Goal: Task Accomplishment & Management: Manage account settings

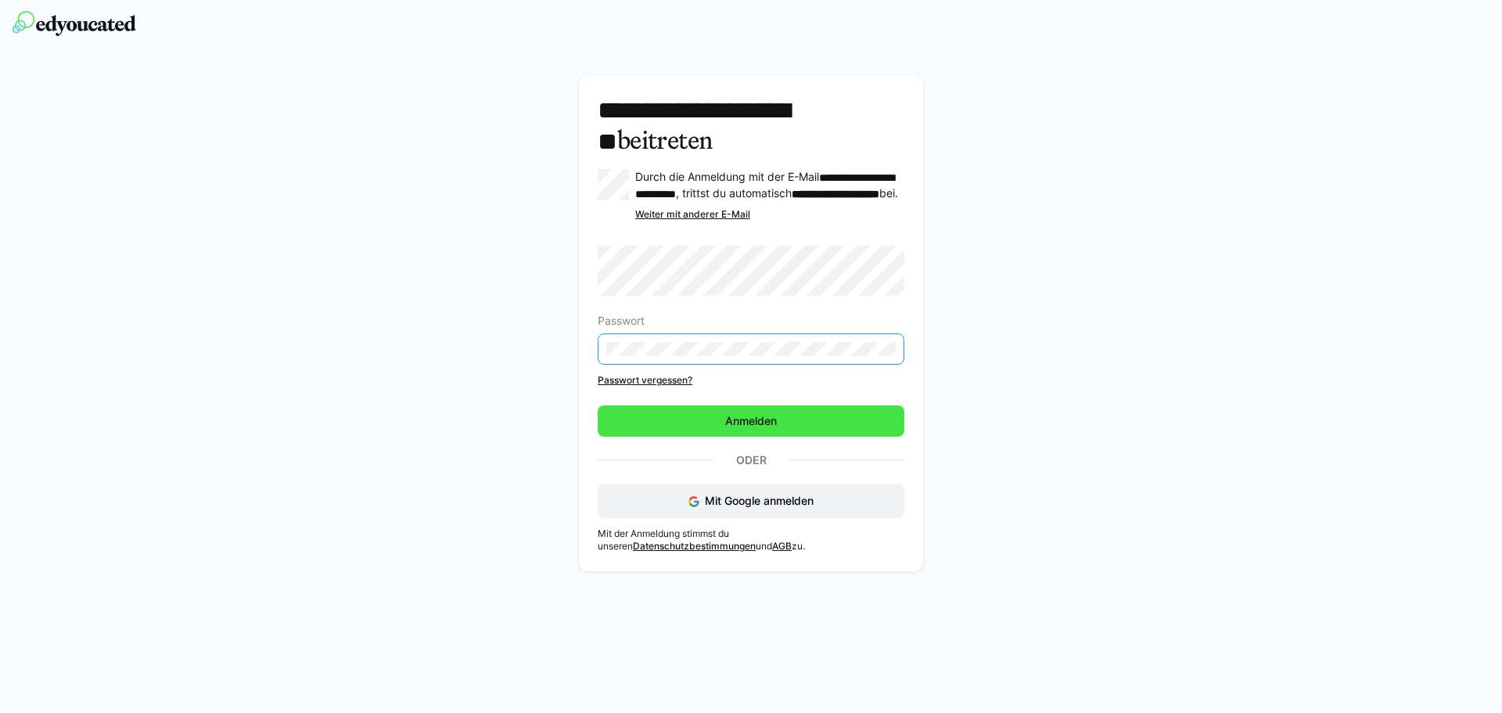
click at [792, 427] on span "Anmelden" at bounding box center [751, 420] width 307 height 31
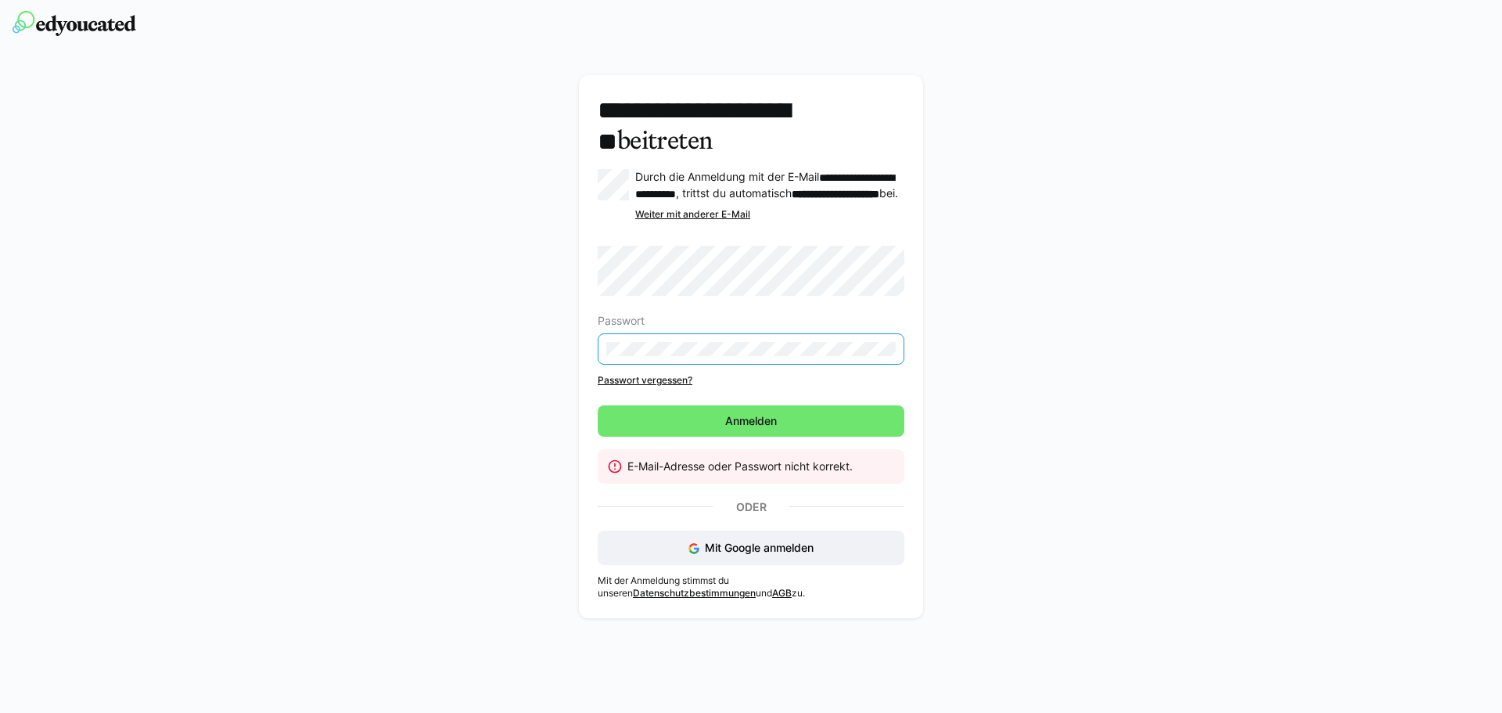
click at [559, 358] on div "**********" at bounding box center [752, 350] width 882 height 551
click at [520, 349] on div "**********" at bounding box center [752, 350] width 882 height 551
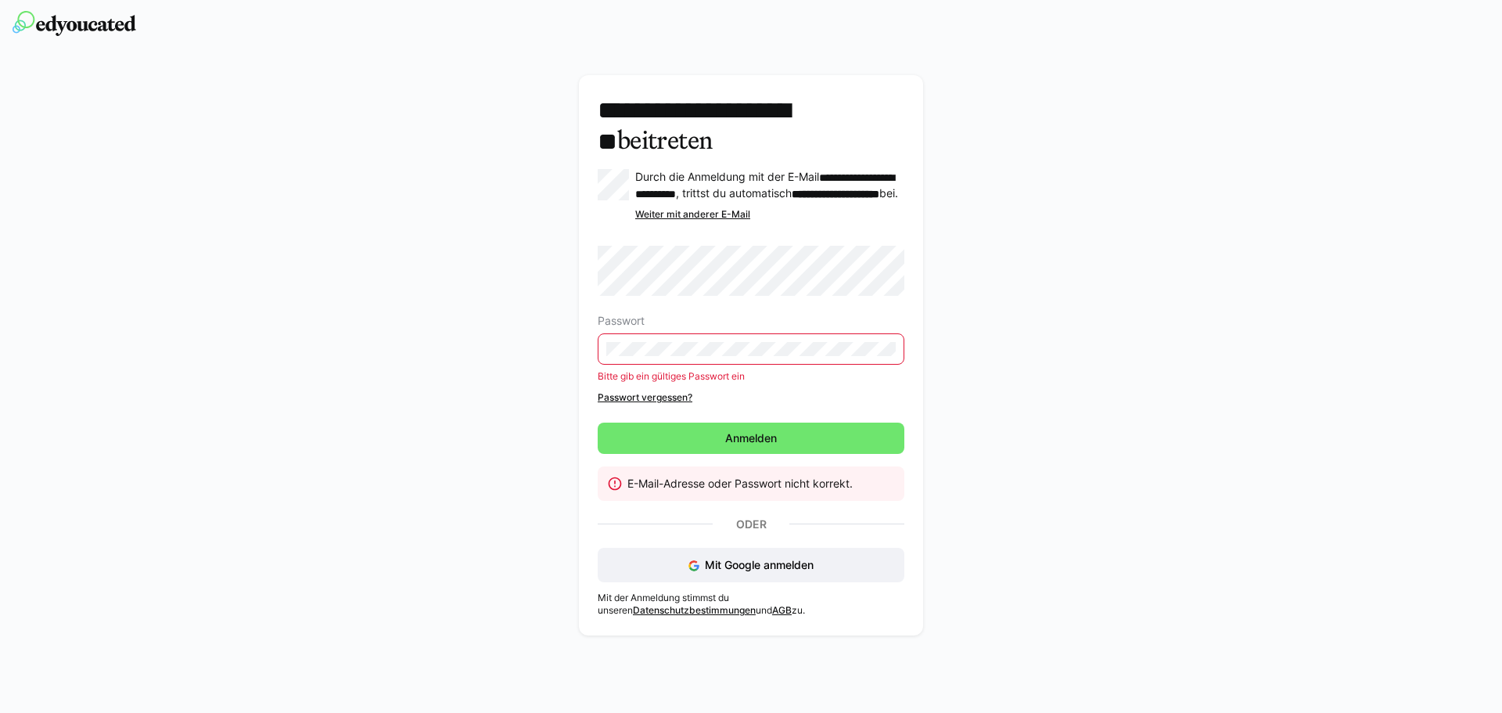
click at [683, 404] on link "Passwort vergessen?" at bounding box center [751, 397] width 307 height 13
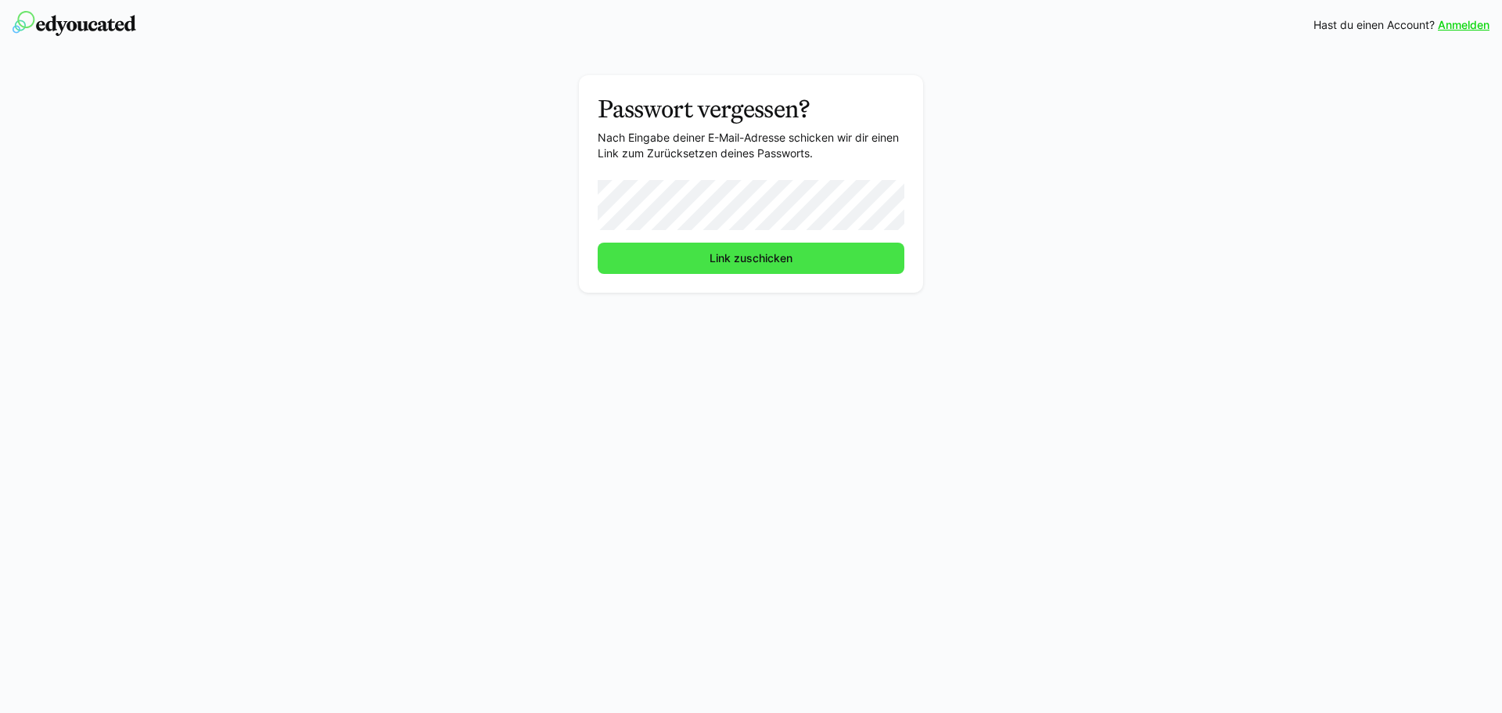
click at [801, 261] on span "Link zuschicken" at bounding box center [751, 258] width 307 height 31
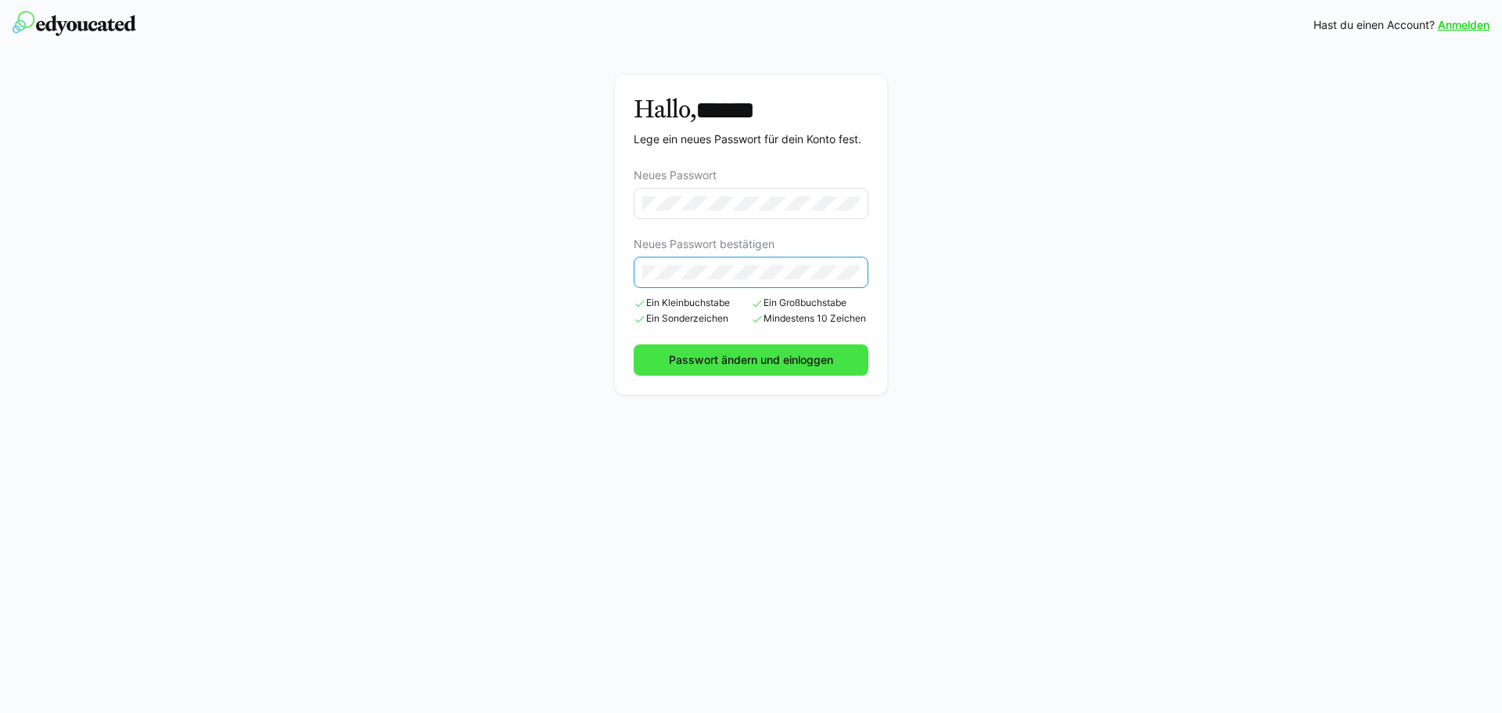
click at [771, 353] on span "Passwort ändern und einloggen" at bounding box center [751, 360] width 169 height 16
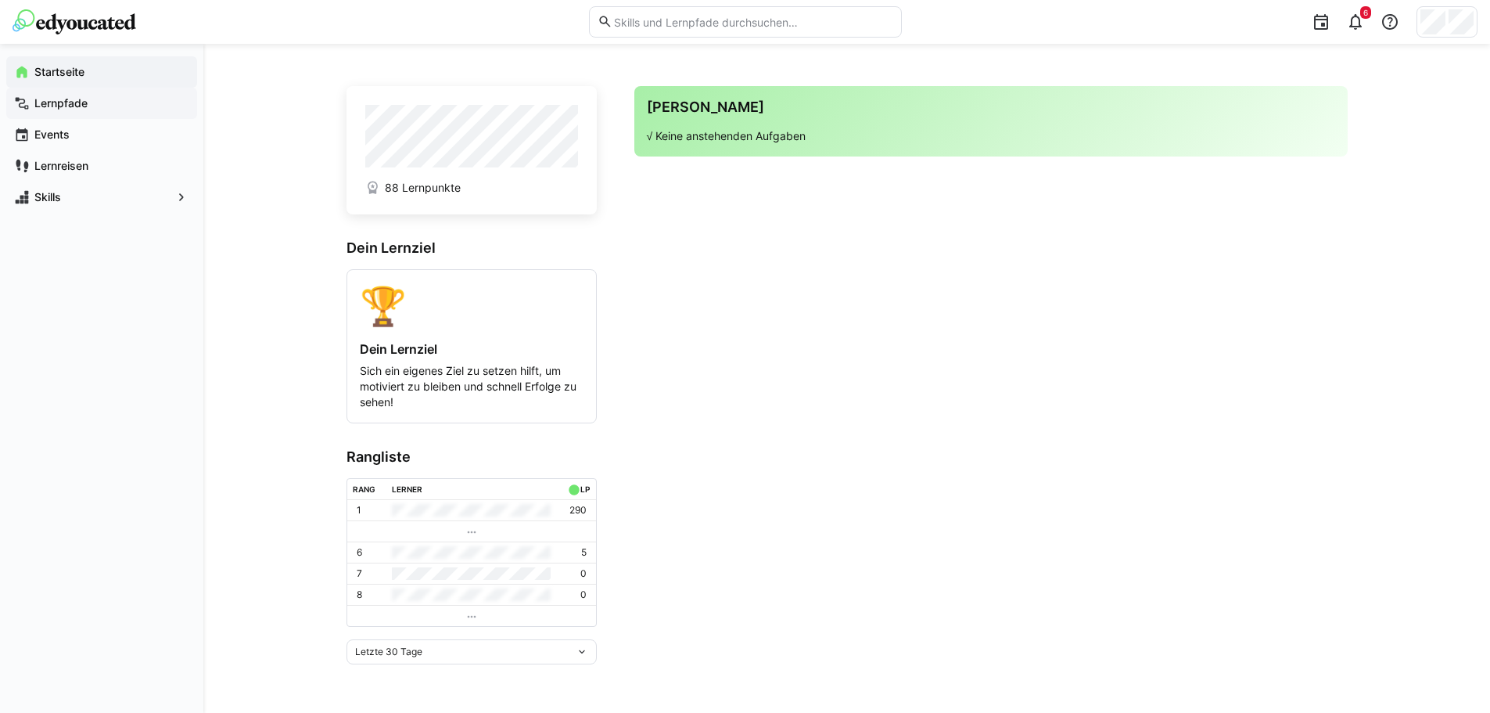
click at [0, 0] on app-navigation-label "Lernpfade" at bounding box center [0, 0] width 0 height 0
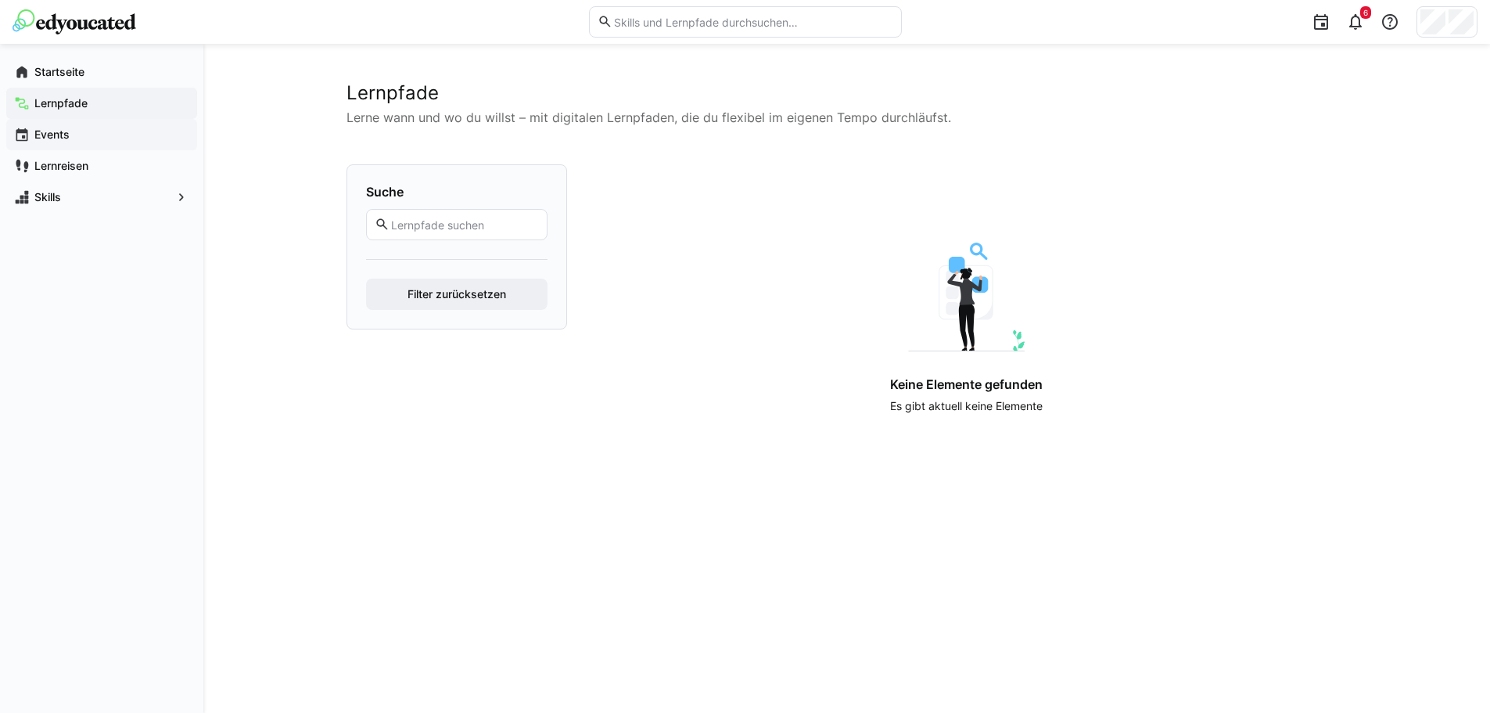
click at [0, 0] on app-navigation-label "Events" at bounding box center [0, 0] width 0 height 0
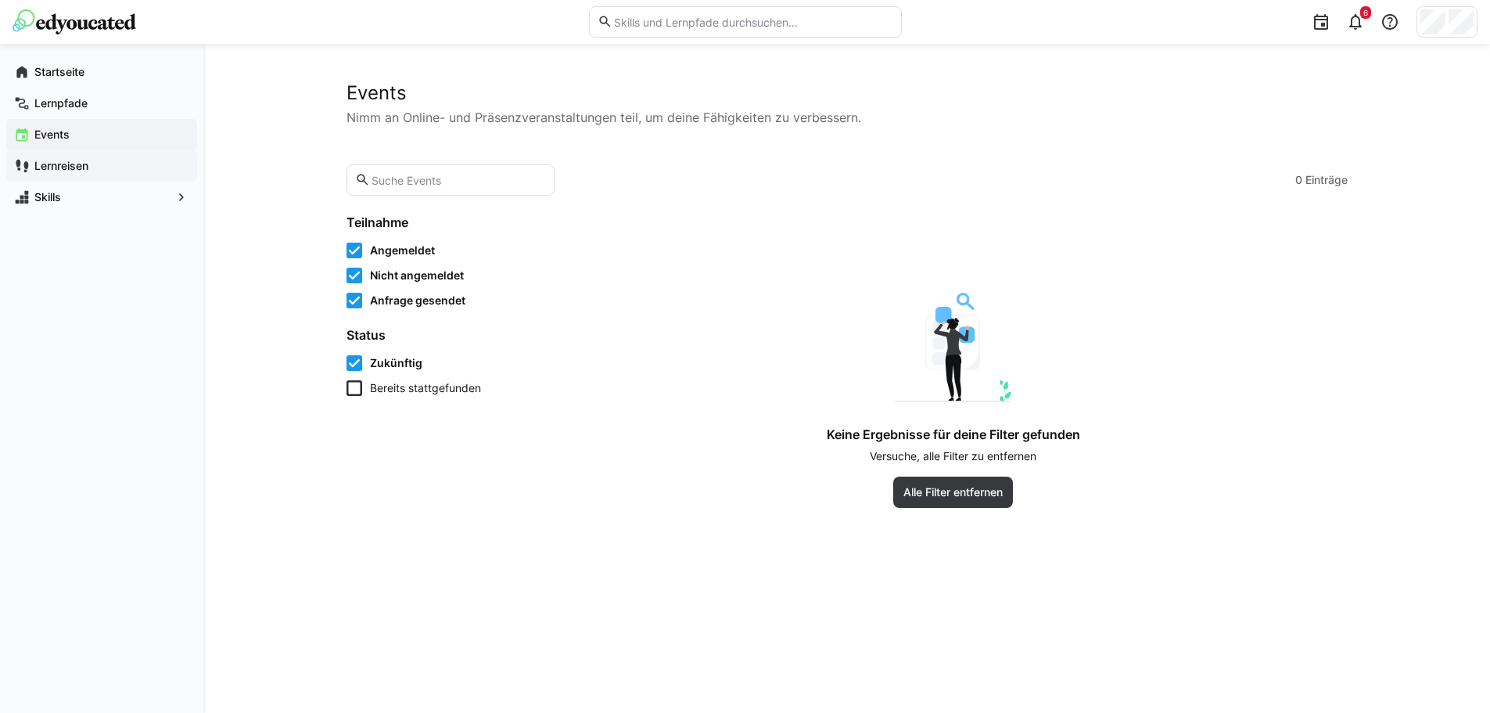
click at [0, 0] on app-navigation-label "Lernreisen" at bounding box center [0, 0] width 0 height 0
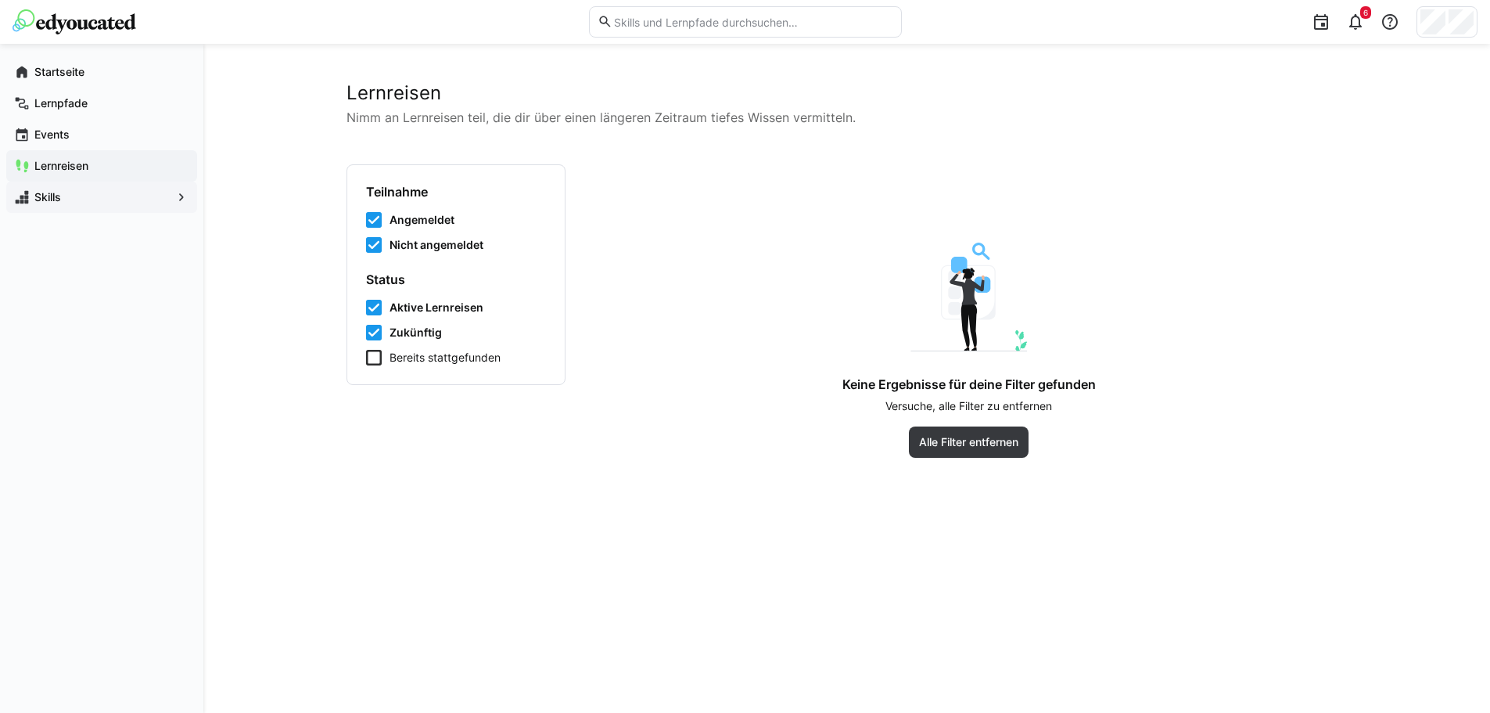
click at [69, 199] on span "Skills" at bounding box center [101, 197] width 139 height 16
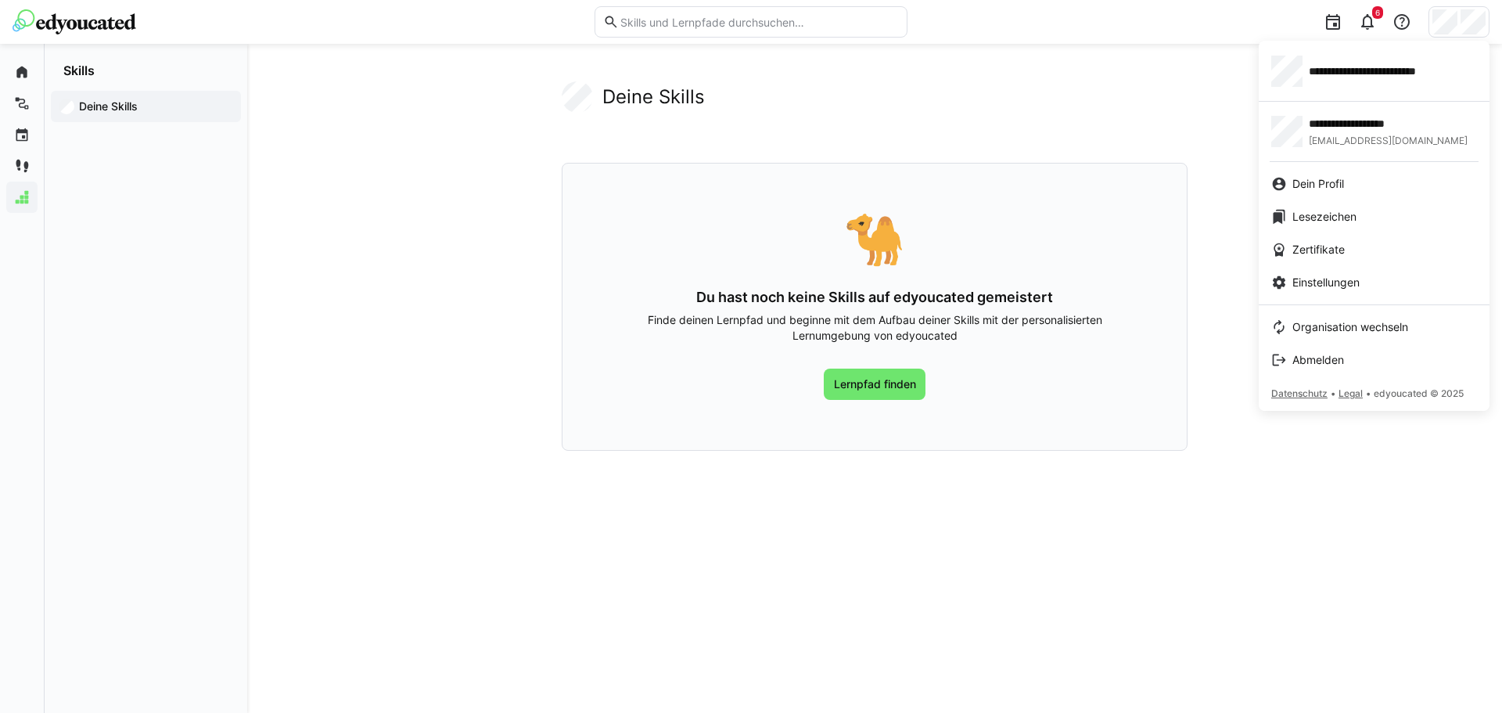
click at [1352, 466] on div at bounding box center [751, 356] width 1502 height 713
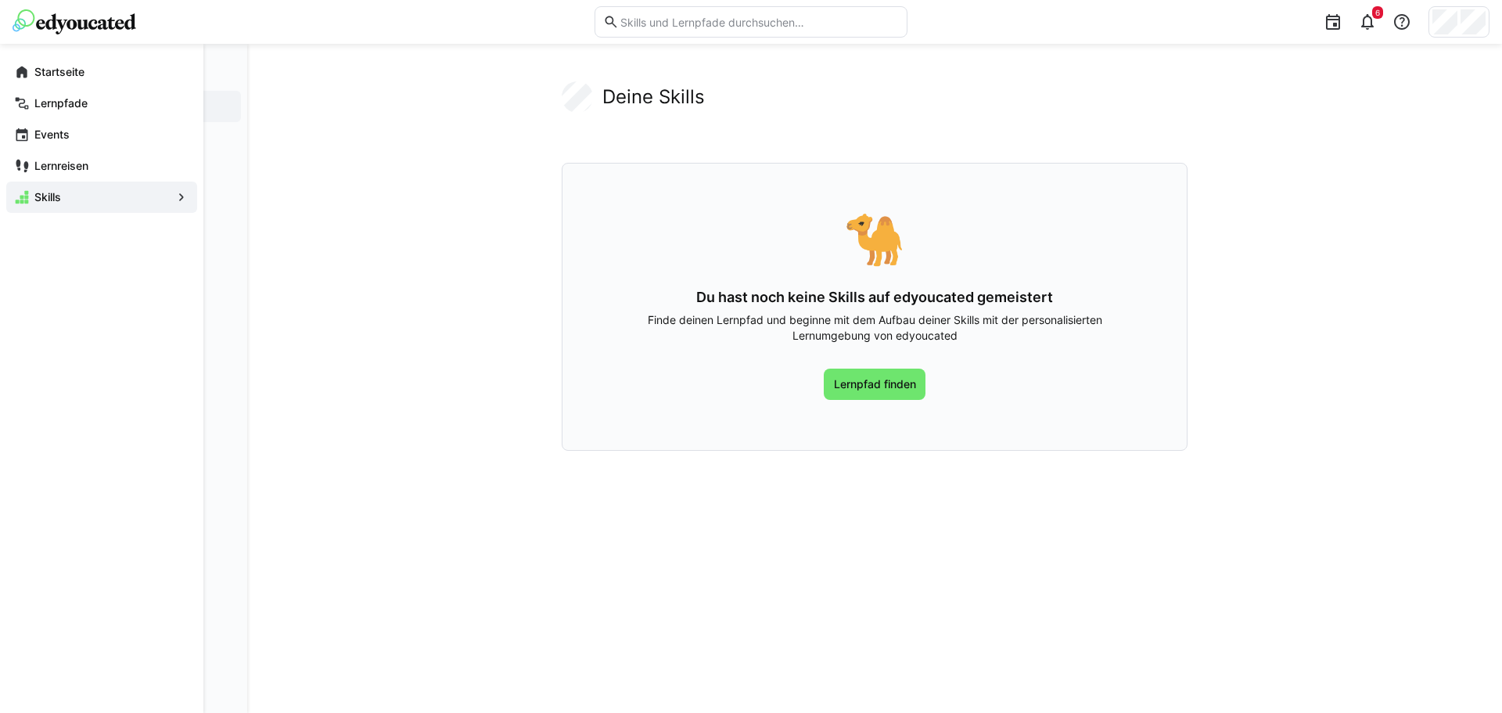
click at [0, 0] on app-navigation-label "Skills" at bounding box center [0, 0] width 0 height 0
click at [25, 162] on eds-icon at bounding box center [22, 166] width 16 height 16
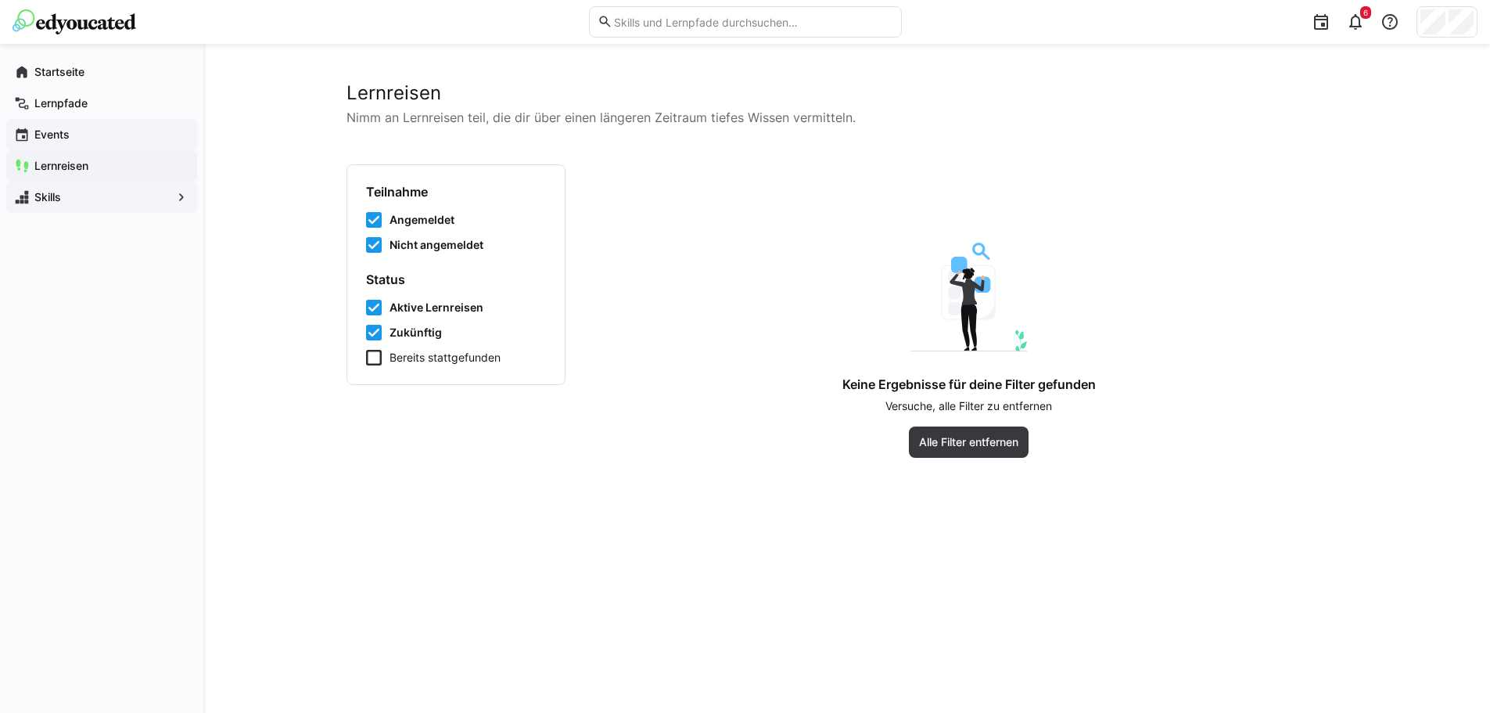
click at [29, 124] on div "Events" at bounding box center [101, 134] width 191 height 31
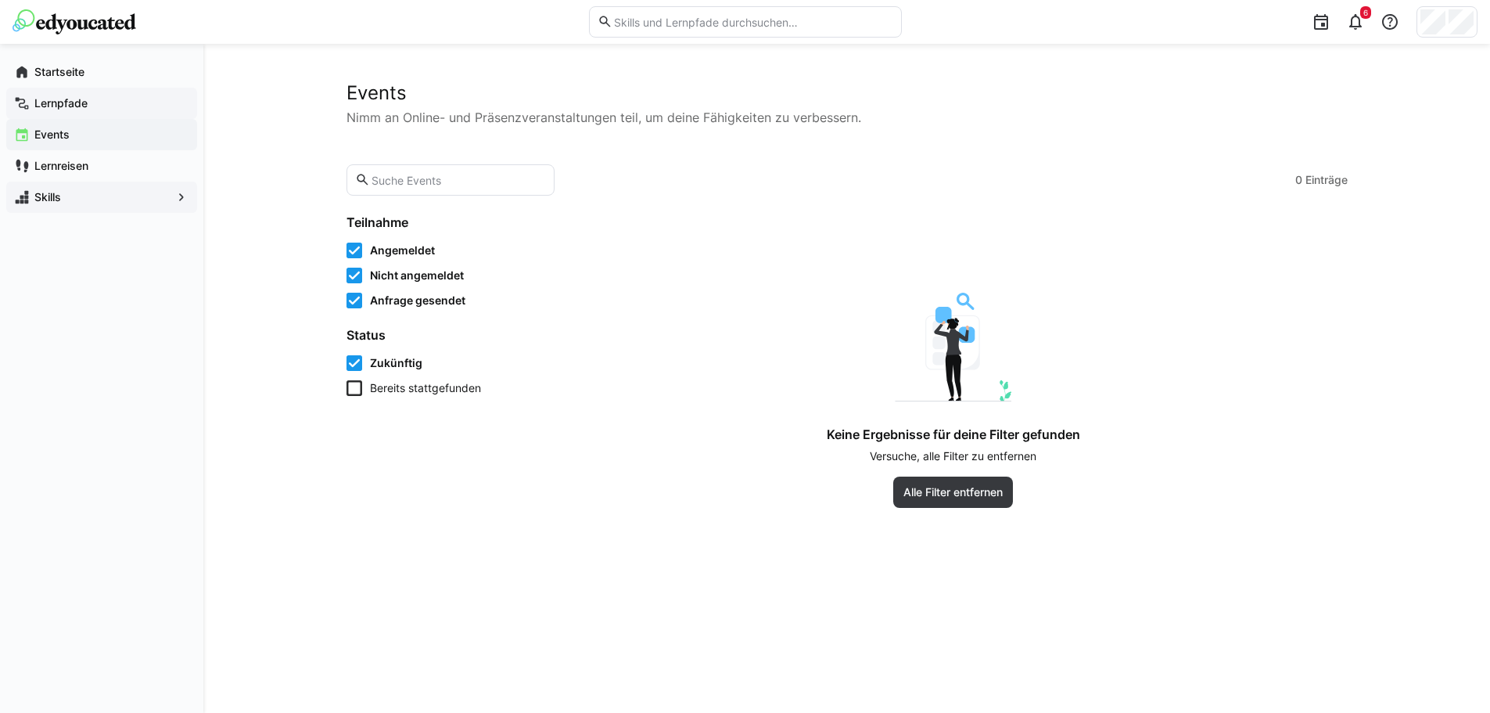
click at [0, 0] on app-navigation-label "Lernpfade" at bounding box center [0, 0] width 0 height 0
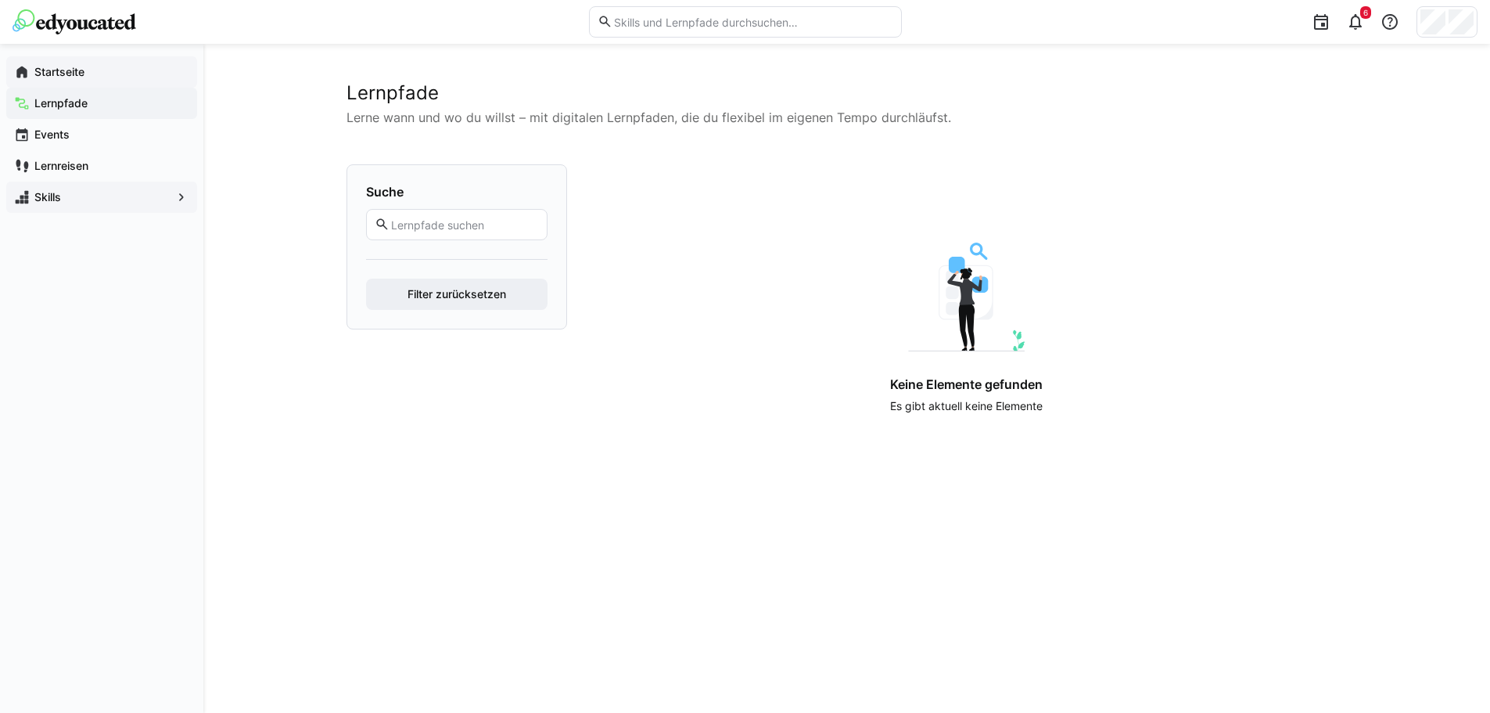
click at [0, 0] on app-navigation-label "Startseite" at bounding box center [0, 0] width 0 height 0
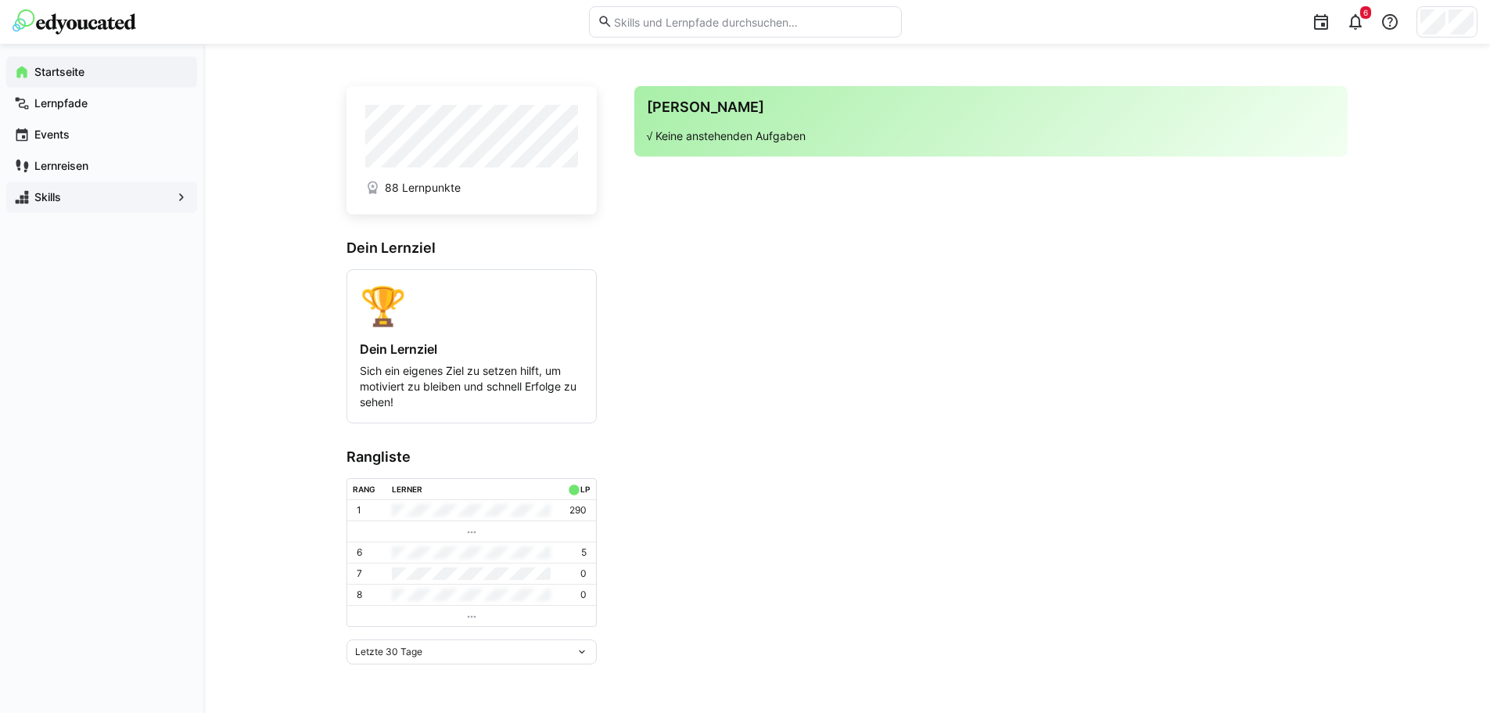
click at [0, 0] on app-navigation-label "Skills" at bounding box center [0, 0] width 0 height 0
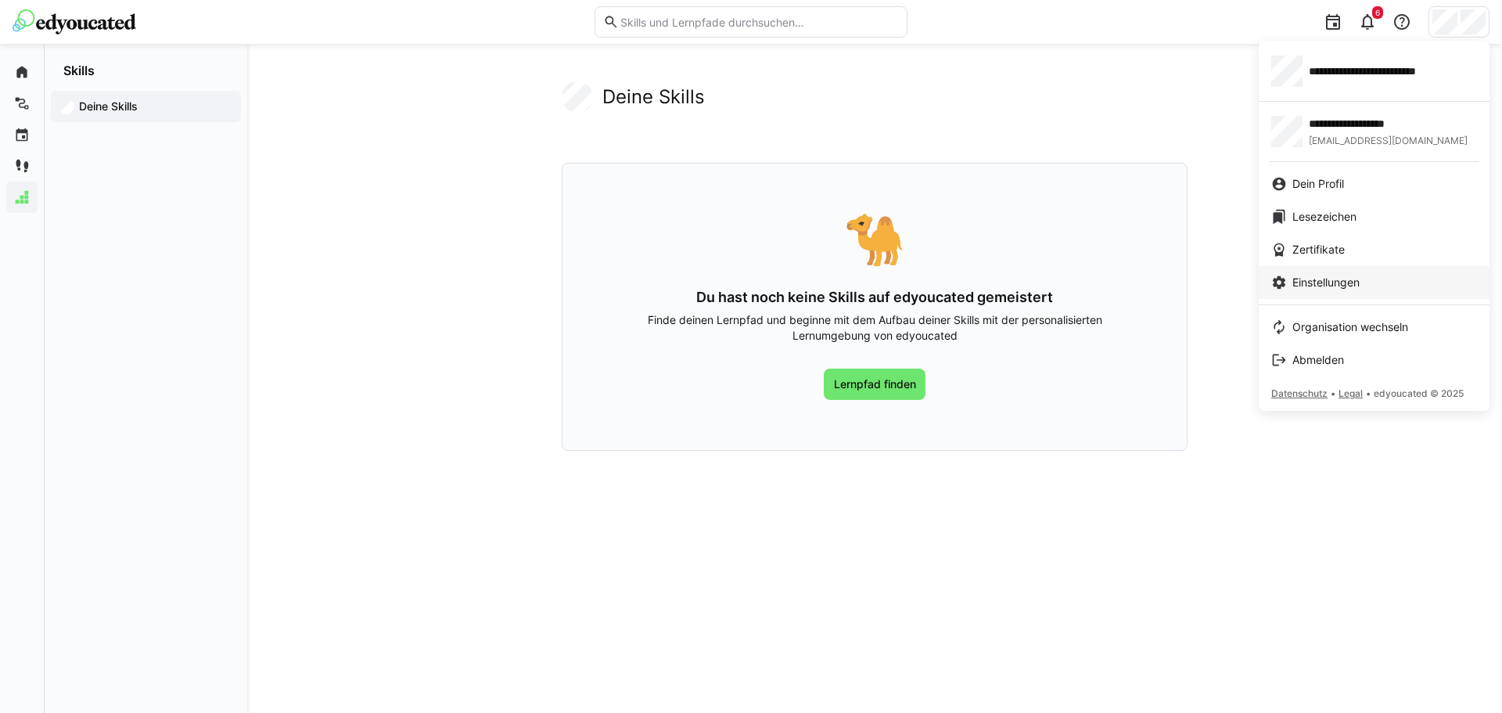
click at [1329, 277] on span "Einstellungen" at bounding box center [1325, 283] width 67 height 16
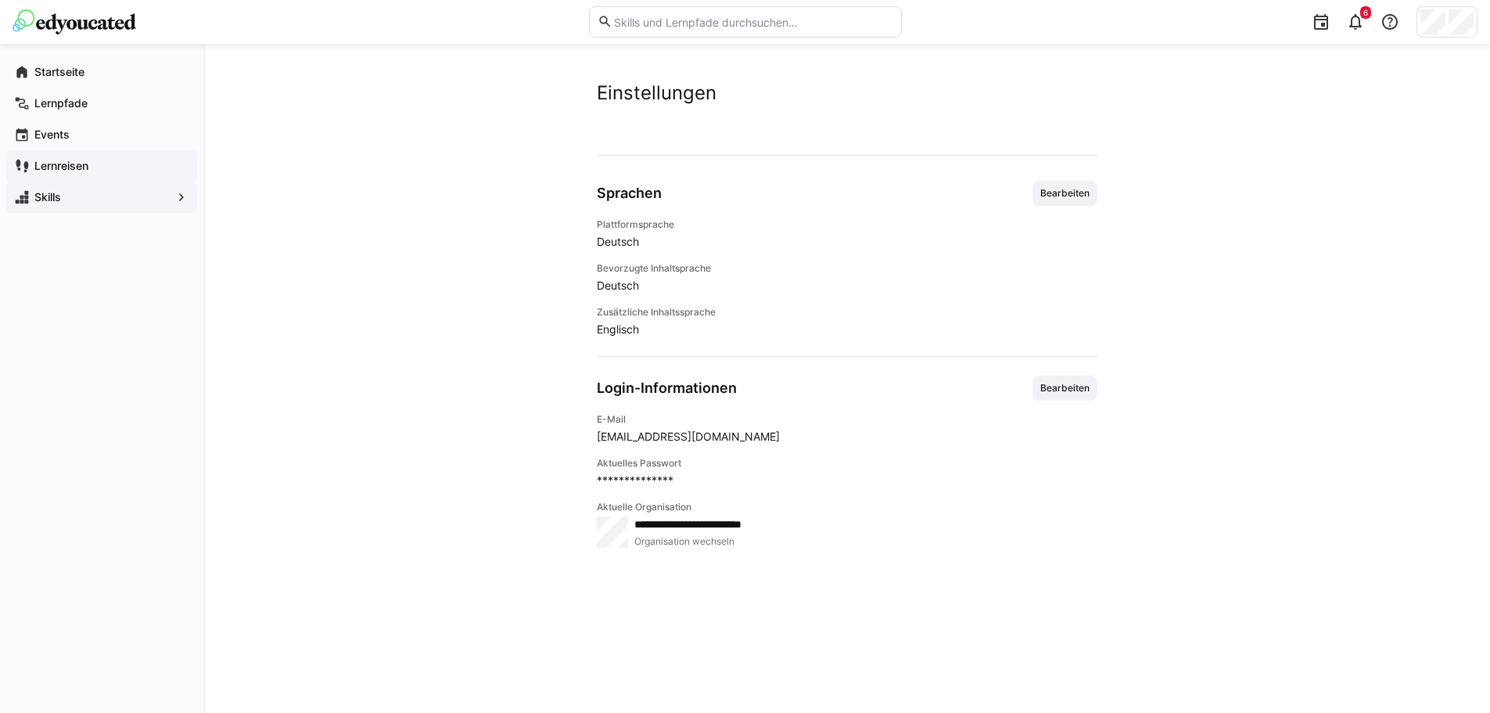
click at [0, 0] on app-navigation-label "Lernreisen" at bounding box center [0, 0] width 0 height 0
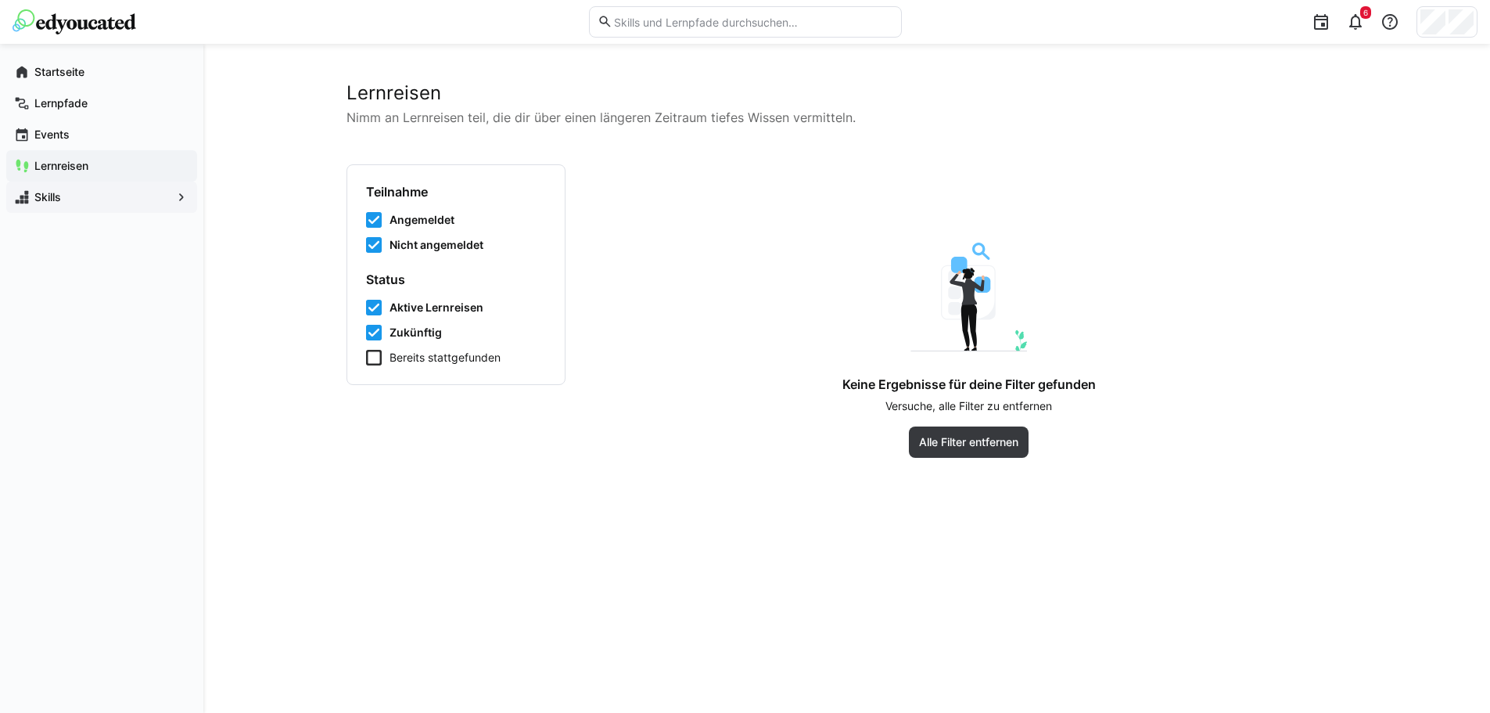
click at [63, 195] on span "Skills" at bounding box center [101, 197] width 139 height 16
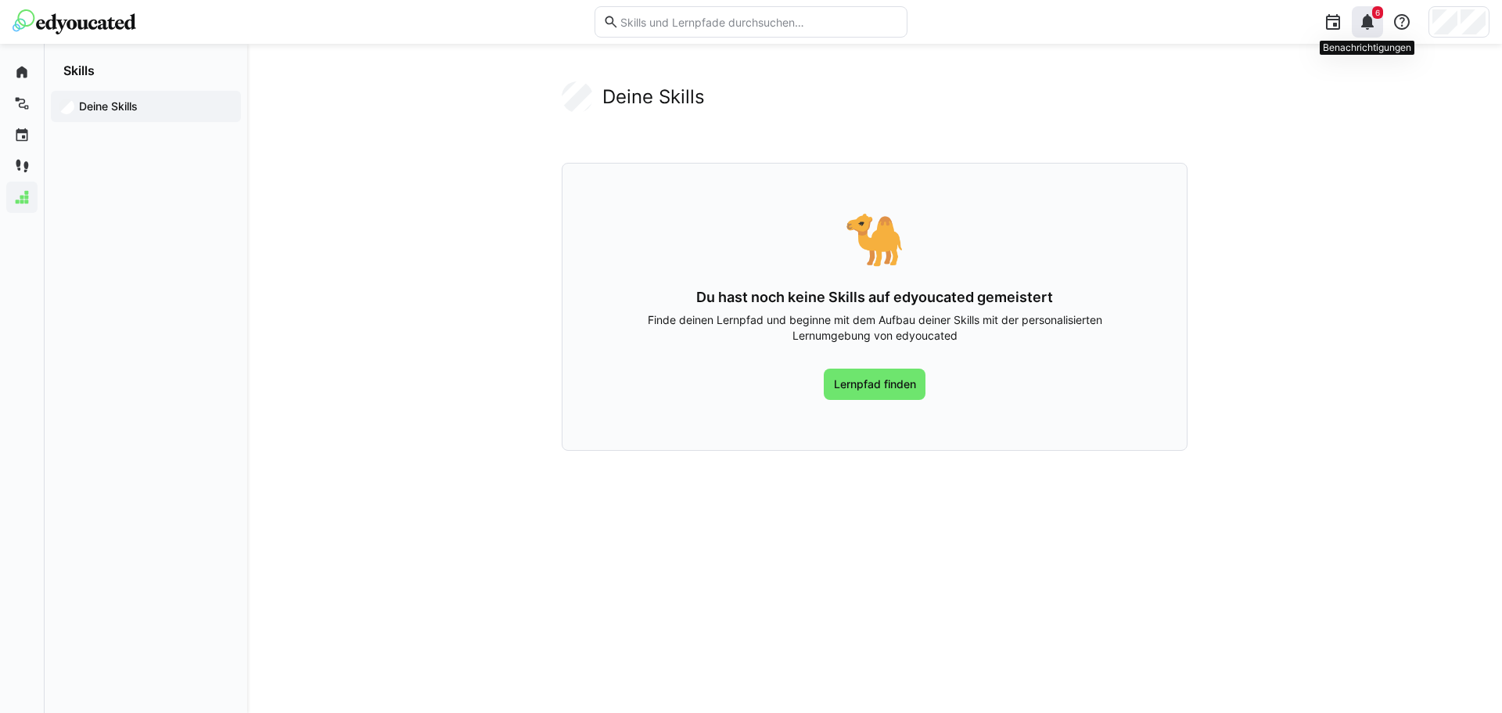
click at [1359, 20] on eds-icon at bounding box center [1367, 22] width 19 height 19
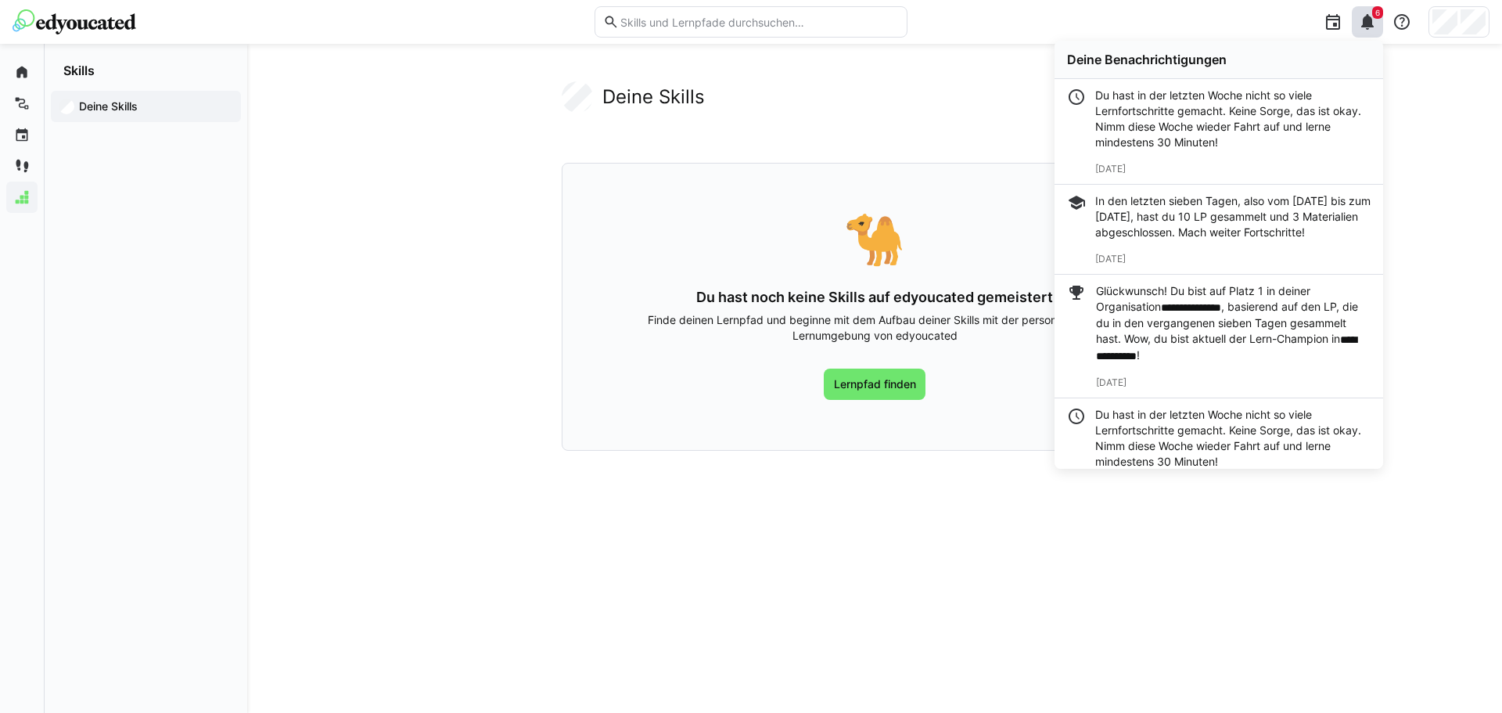
click at [1454, 250] on div "Deine Skills 🐪 Du hast noch keine Skills auf edyoucated gemeistert Finde deinen…" at bounding box center [874, 378] width 1255 height 669
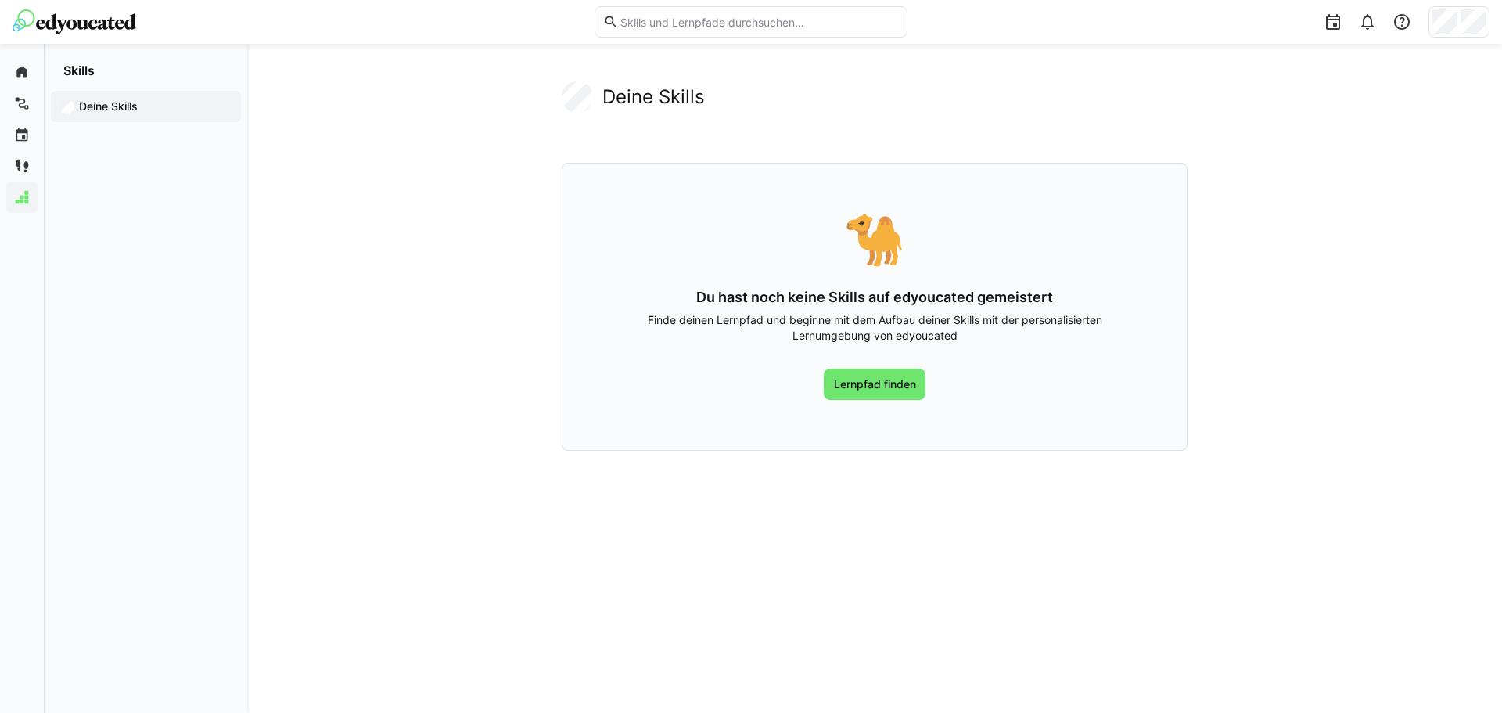
click at [0, 0] on app-navigation-label "Deine Skills" at bounding box center [0, 0] width 0 height 0
click at [90, 196] on span "Skills" at bounding box center [101, 197] width 139 height 16
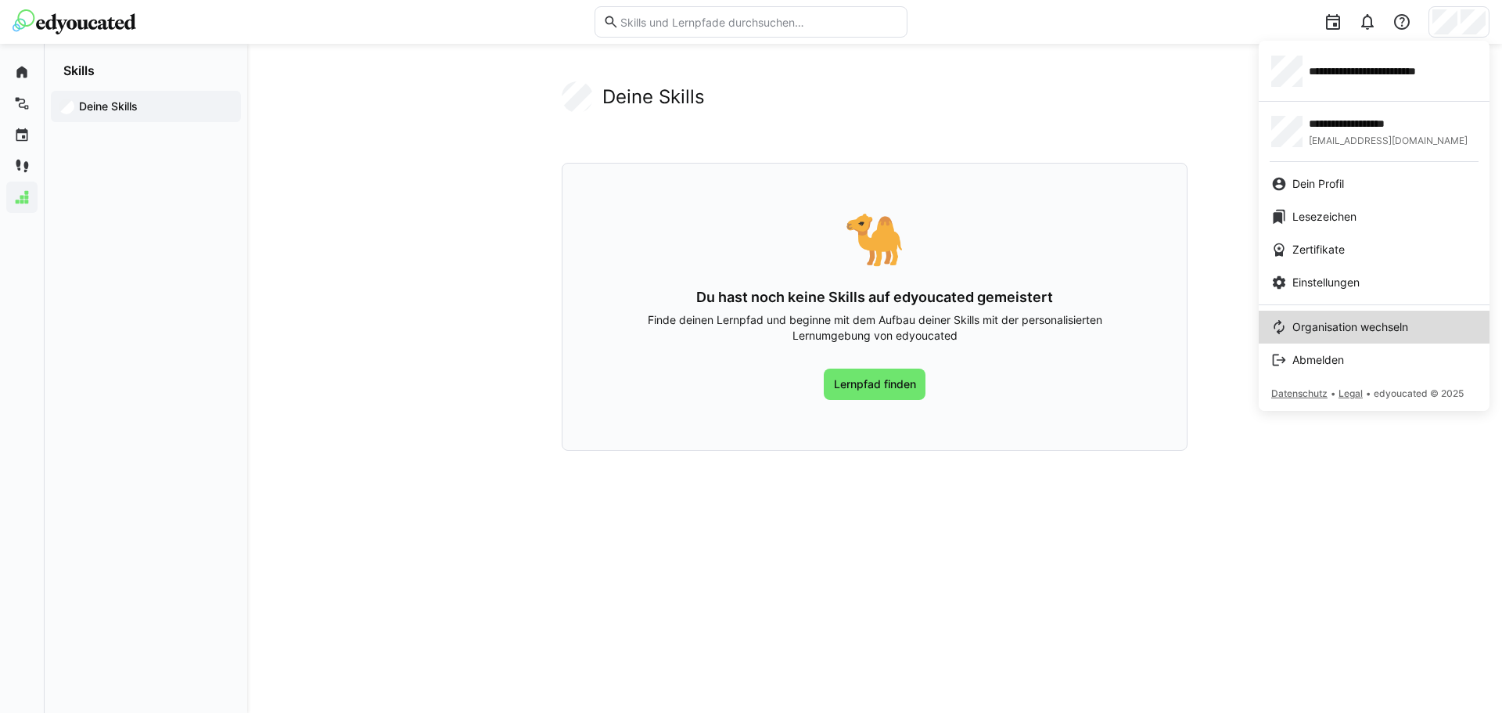
click at [1373, 334] on span "Organisation wechseln" at bounding box center [1350, 327] width 116 height 16
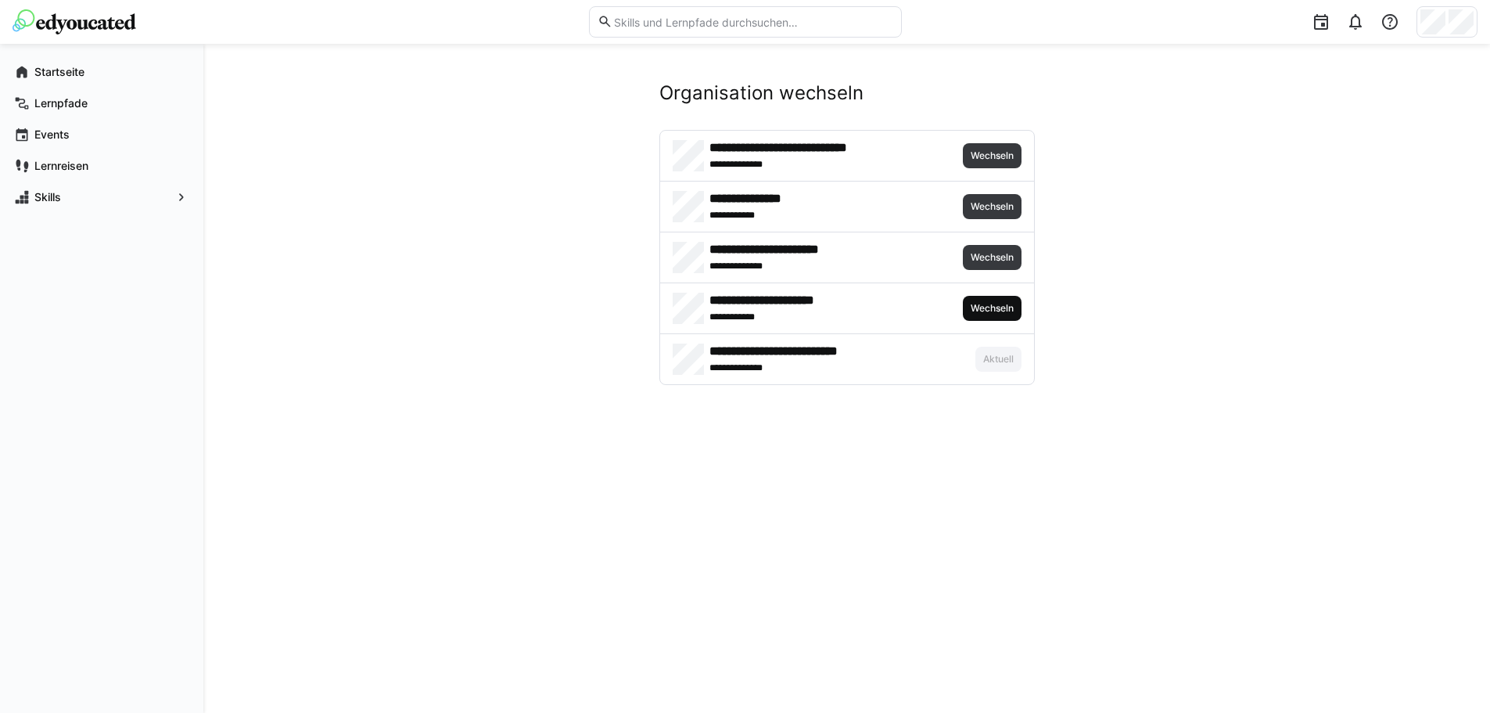
click at [990, 313] on span "Wechseln" at bounding box center [992, 308] width 46 height 13
